Goal: Transaction & Acquisition: Purchase product/service

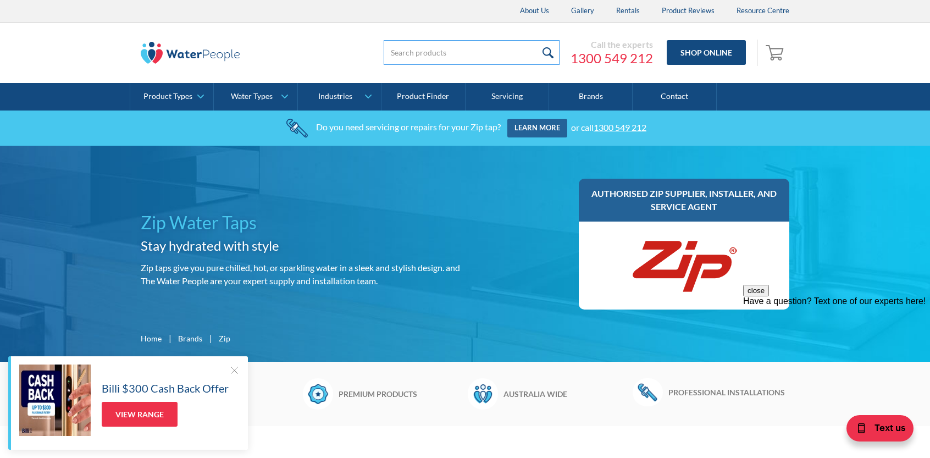
click at [461, 52] on input "search" at bounding box center [472, 52] width 176 height 25
type input "93701"
click at [536, 40] on input "submit" at bounding box center [548, 52] width 24 height 25
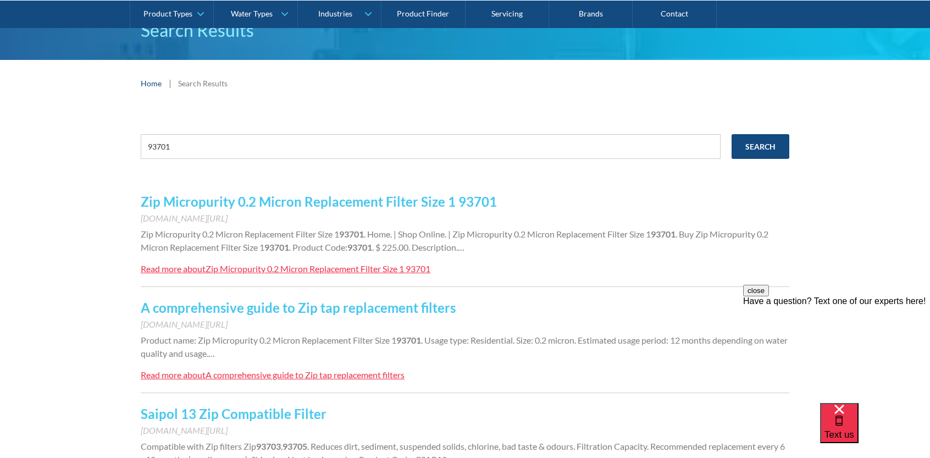
click at [302, 202] on link "Zip Micropurity 0.2 Micron Replacement Filter Size 1 93701" at bounding box center [319, 201] width 356 height 16
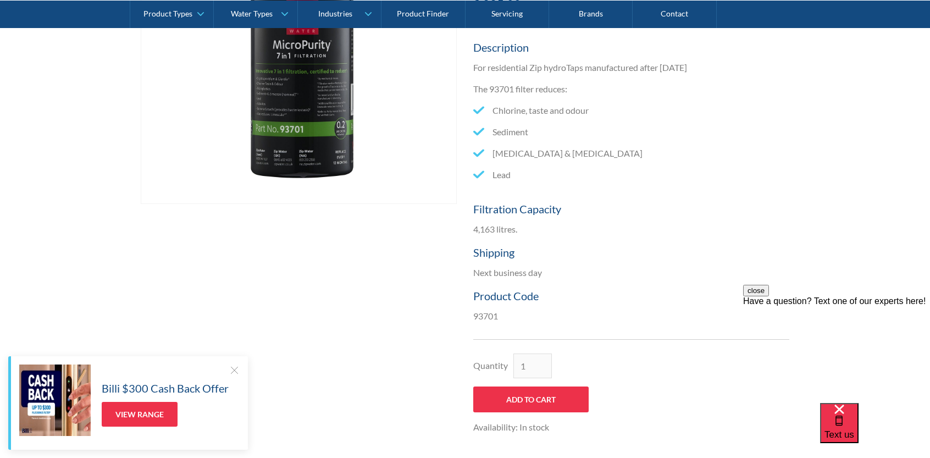
scroll to position [385, 0]
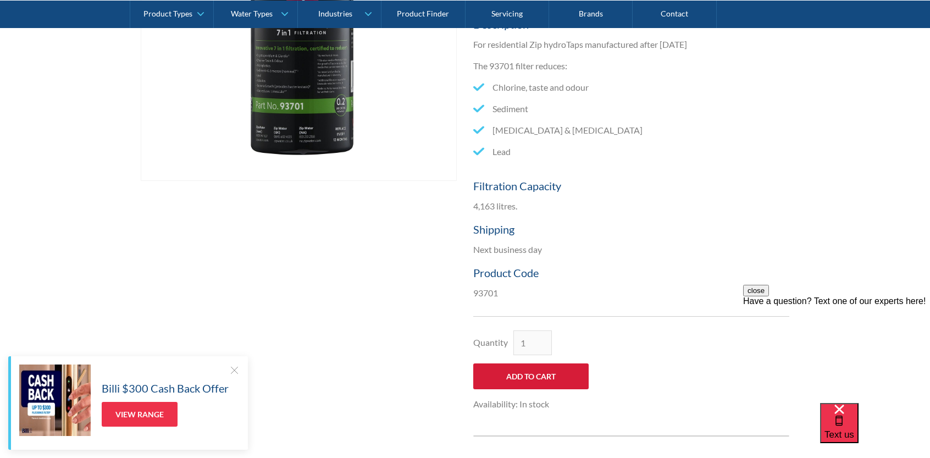
click at [509, 374] on input "Add to Cart" at bounding box center [530, 376] width 115 height 26
type input "Add to Cart"
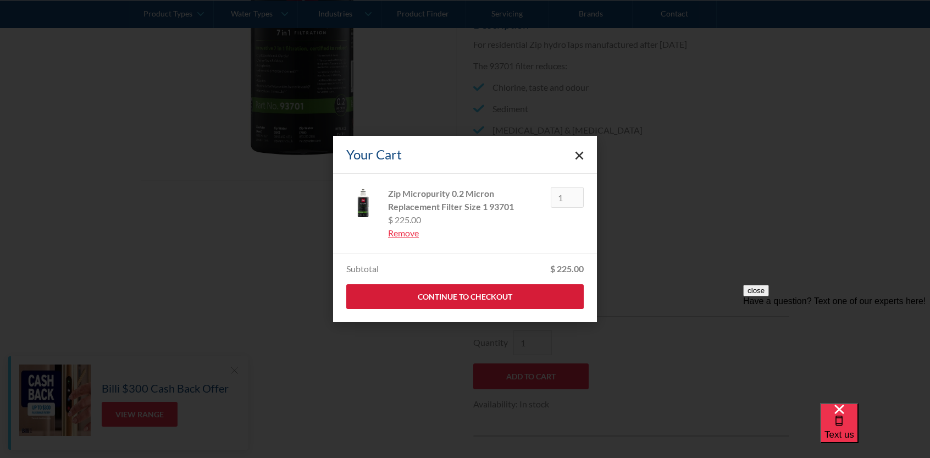
click at [480, 296] on link "Continue to Checkout" at bounding box center [464, 296] width 237 height 25
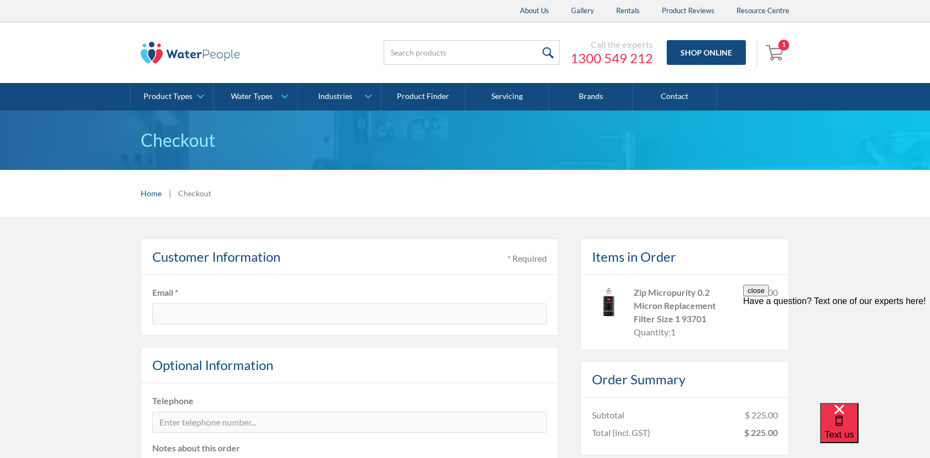
click at [782, 43] on div "1" at bounding box center [783, 45] width 11 height 11
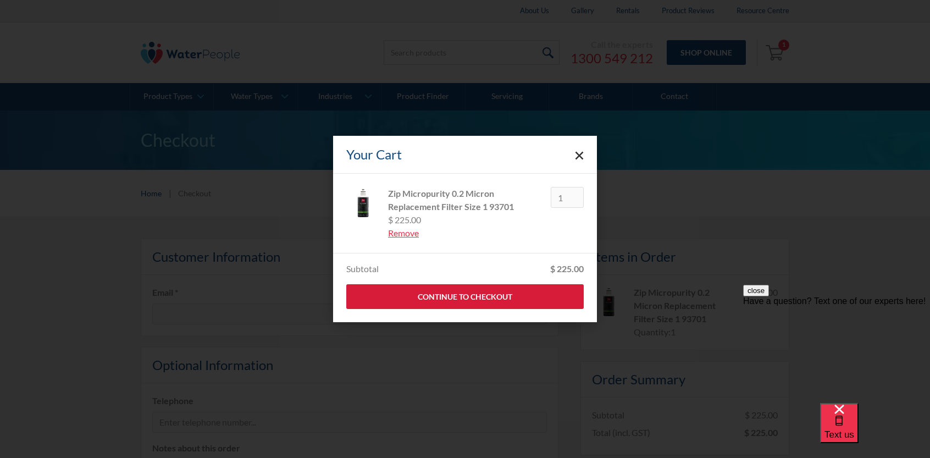
click at [475, 299] on link "Continue to Checkout" at bounding box center [464, 296] width 237 height 25
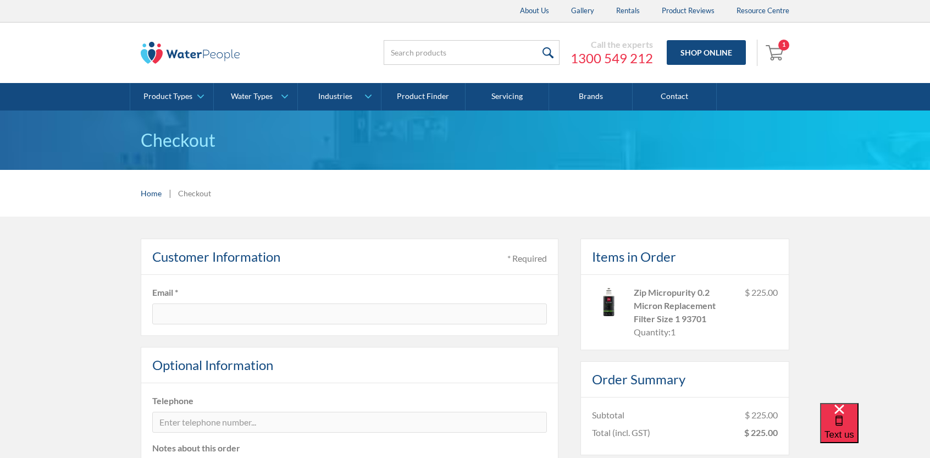
click at [784, 42] on div "1" at bounding box center [783, 45] width 11 height 11
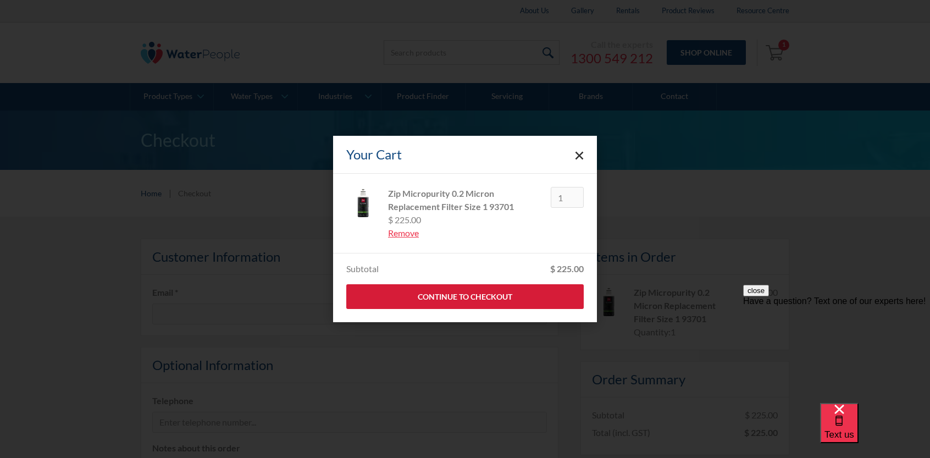
click at [460, 296] on link "Continue to Checkout" at bounding box center [464, 296] width 237 height 25
